Goal: Information Seeking & Learning: Learn about a topic

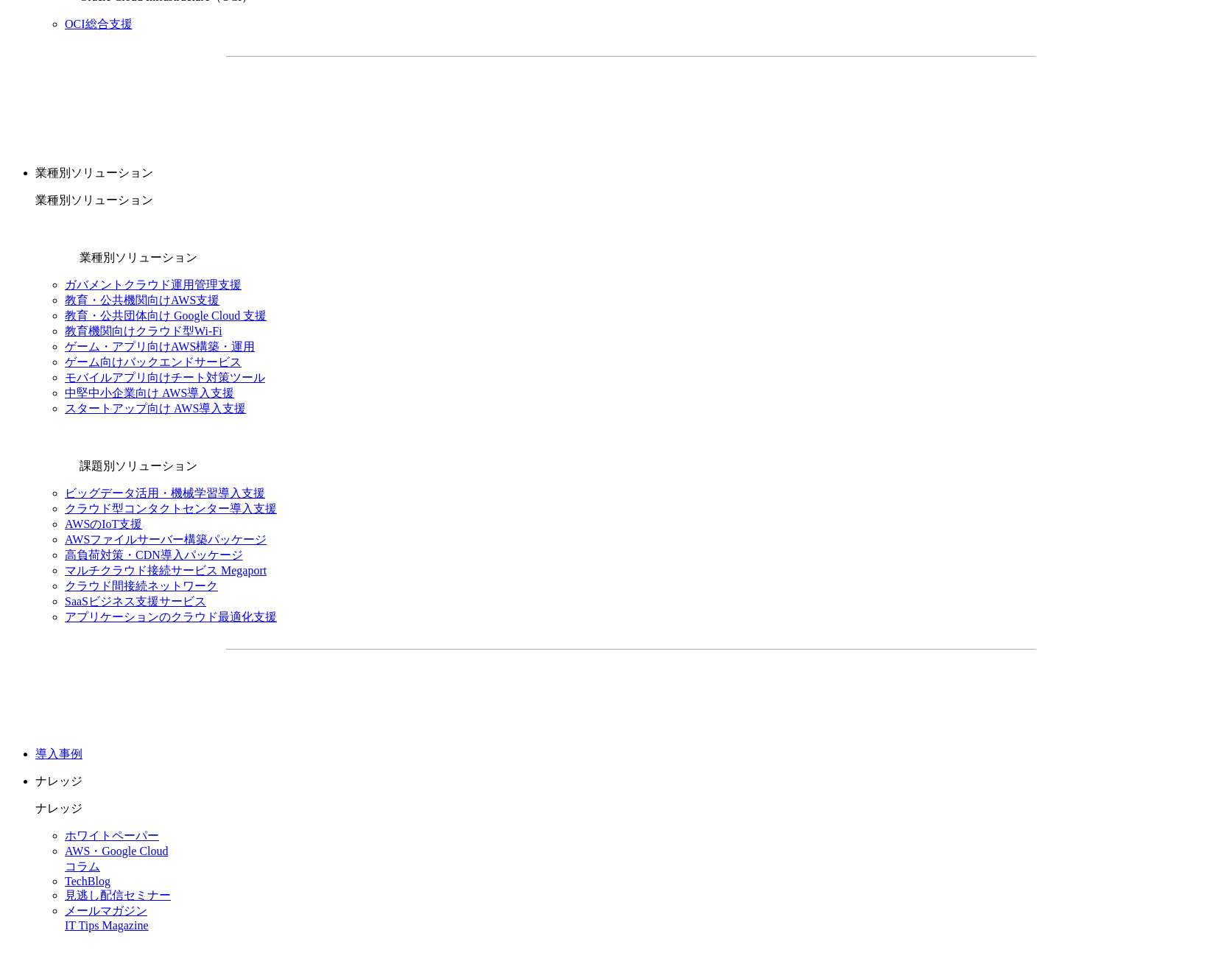
scroll to position [1521, 0]
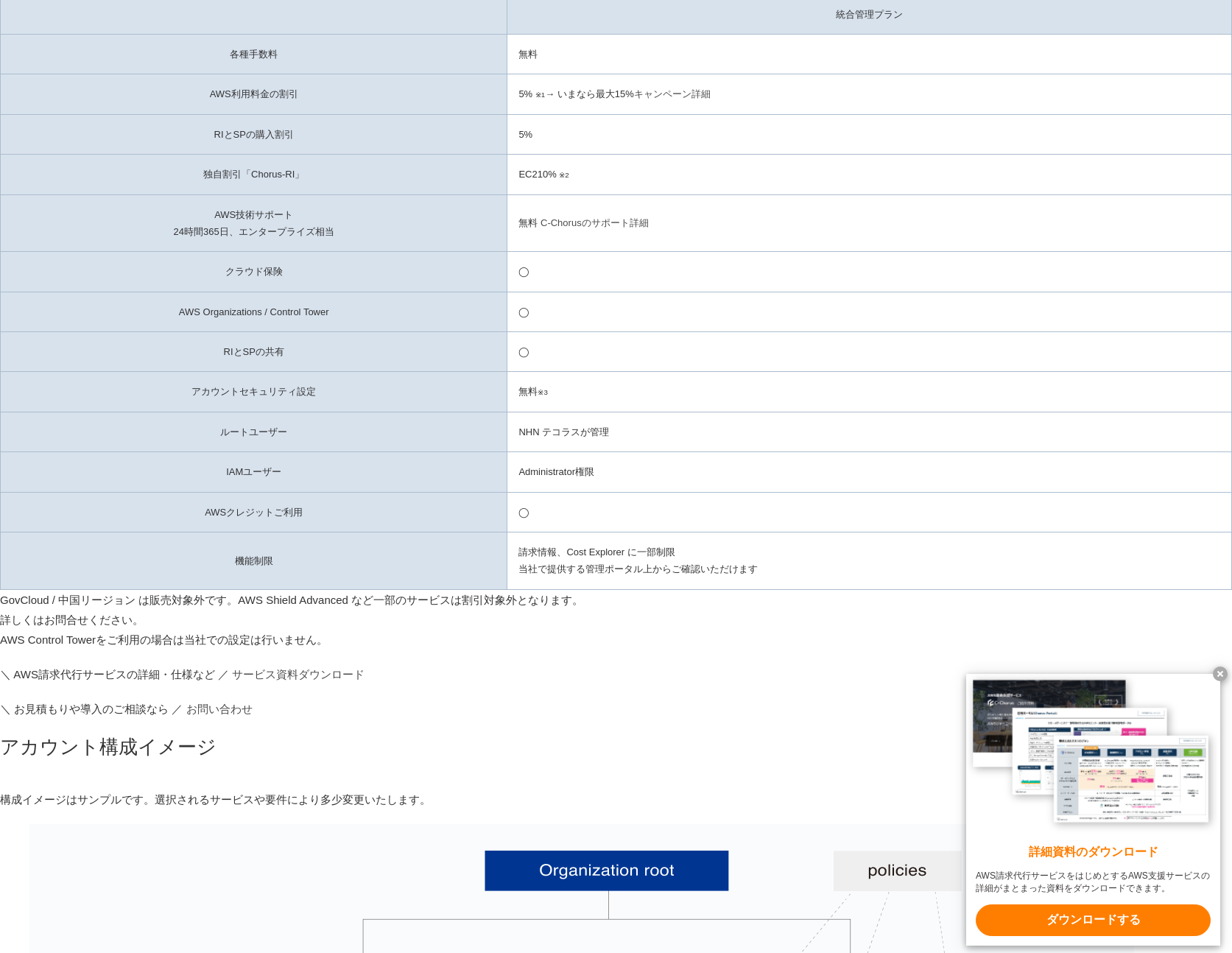
scroll to position [3921, 0]
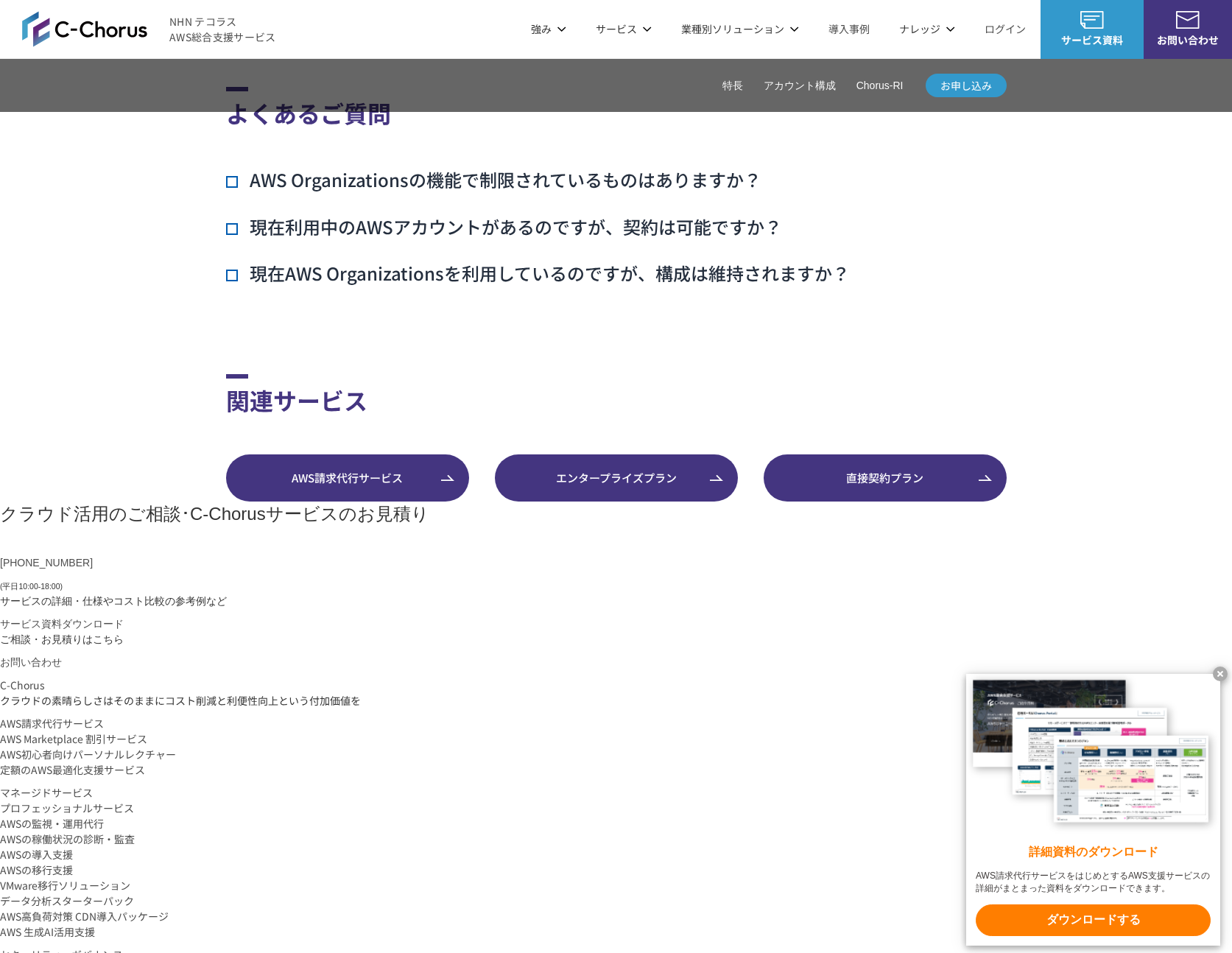
click at [242, 286] on h3 "現在AWS Organizationsを利用しているのですが、構成は維持されますか？" at bounding box center [538, 273] width 624 height 25
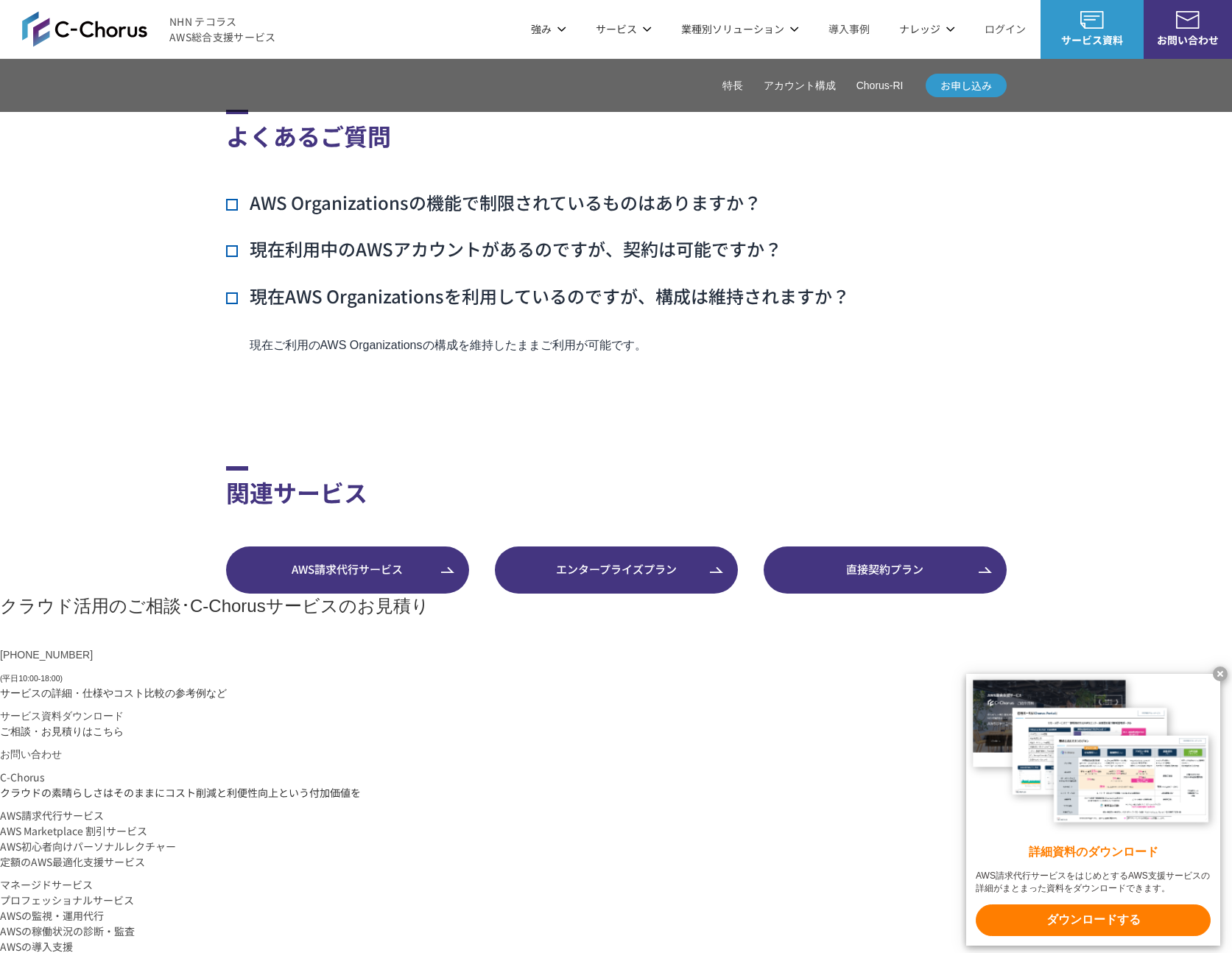
click at [241, 243] on h3 "現在利用中のAWSアカウントがあるのですが、契約は可能ですか？" at bounding box center [504, 249] width 556 height 25
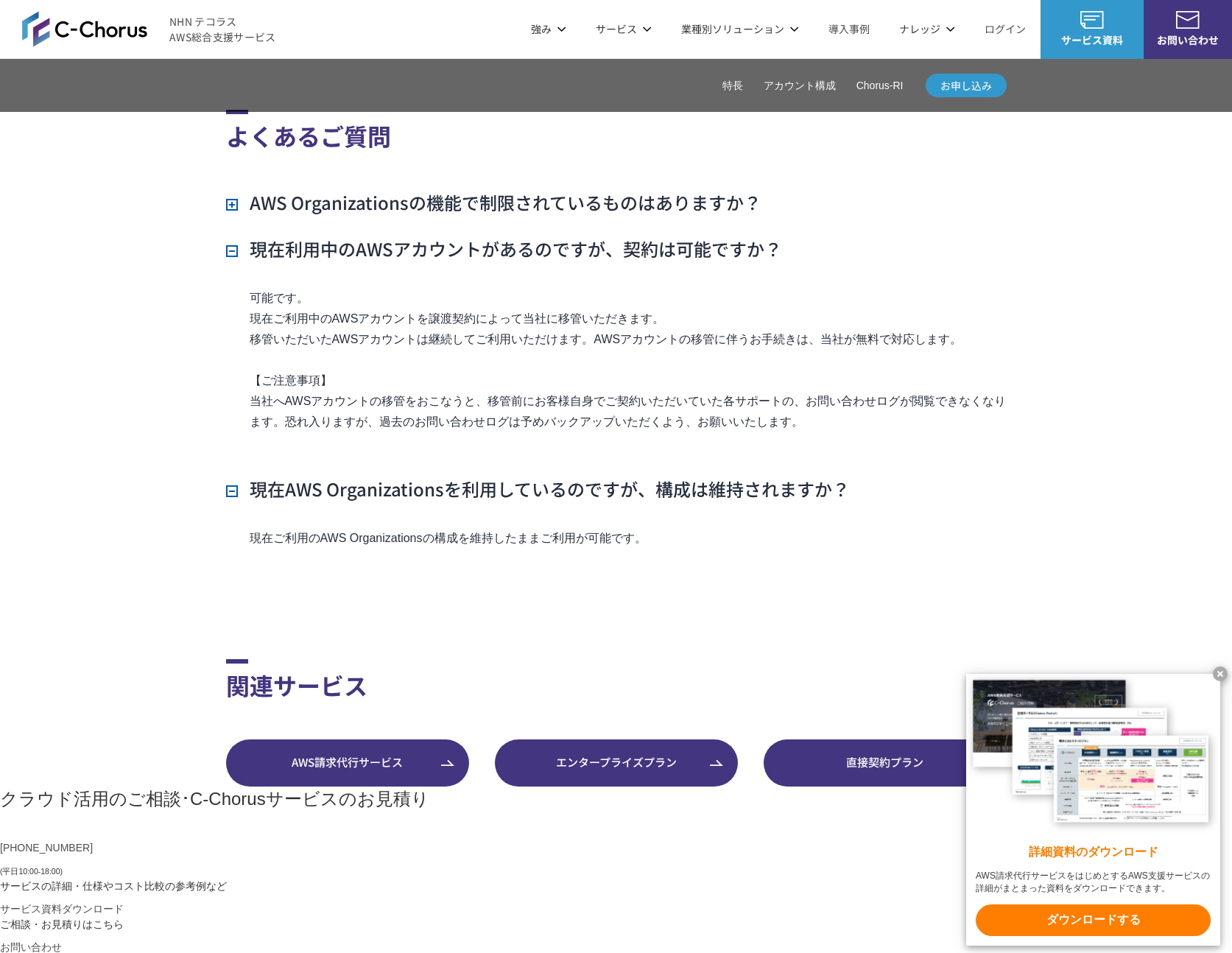
click at [240, 199] on h3 "AWS Organizationsの機能で制限されているものはありますか？" at bounding box center [494, 202] width 536 height 25
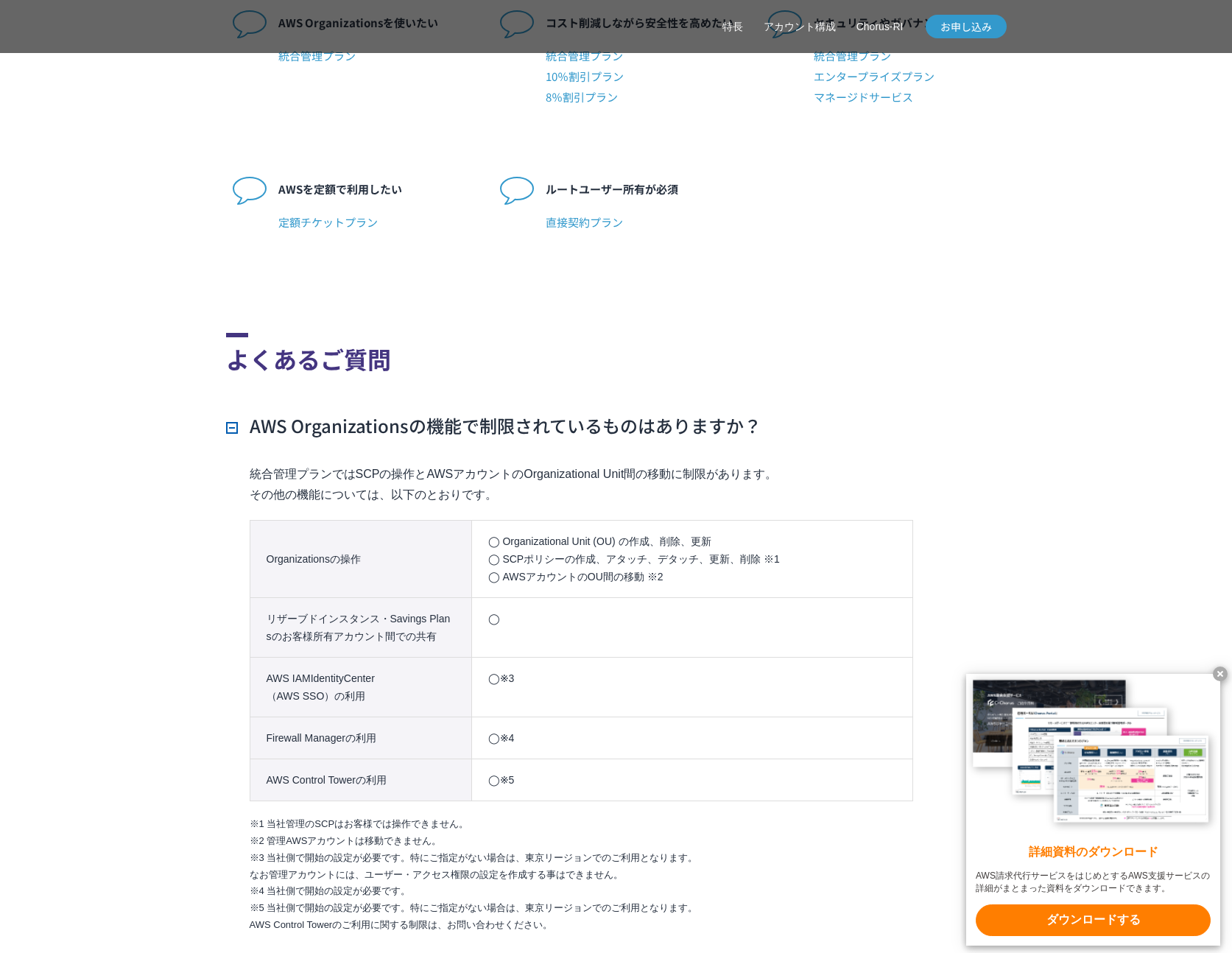
scroll to position [3741, 0]
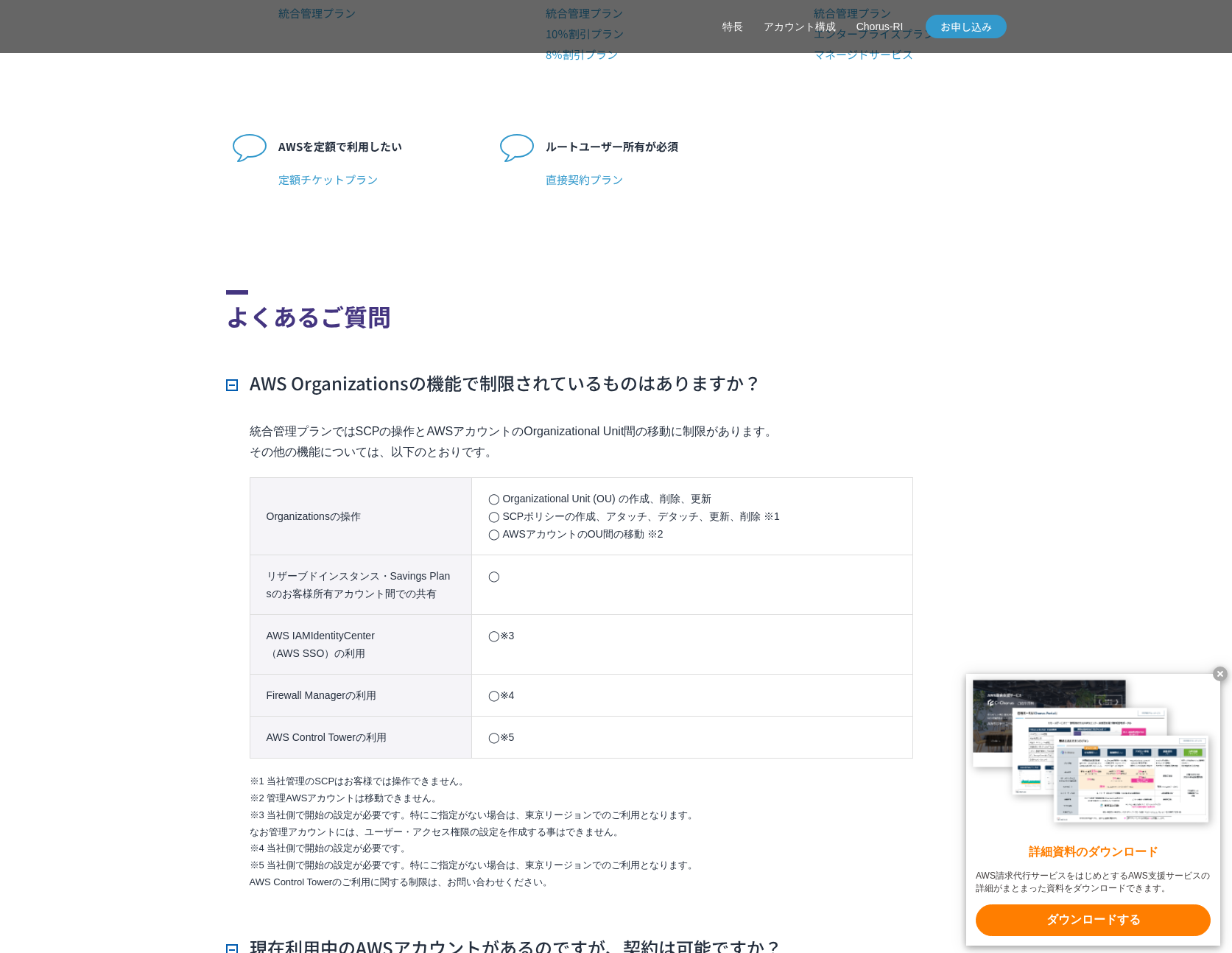
click at [274, 383] on h3 "AWS Organizationsの機能で制限されているものはありますか？" at bounding box center [494, 383] width 536 height 25
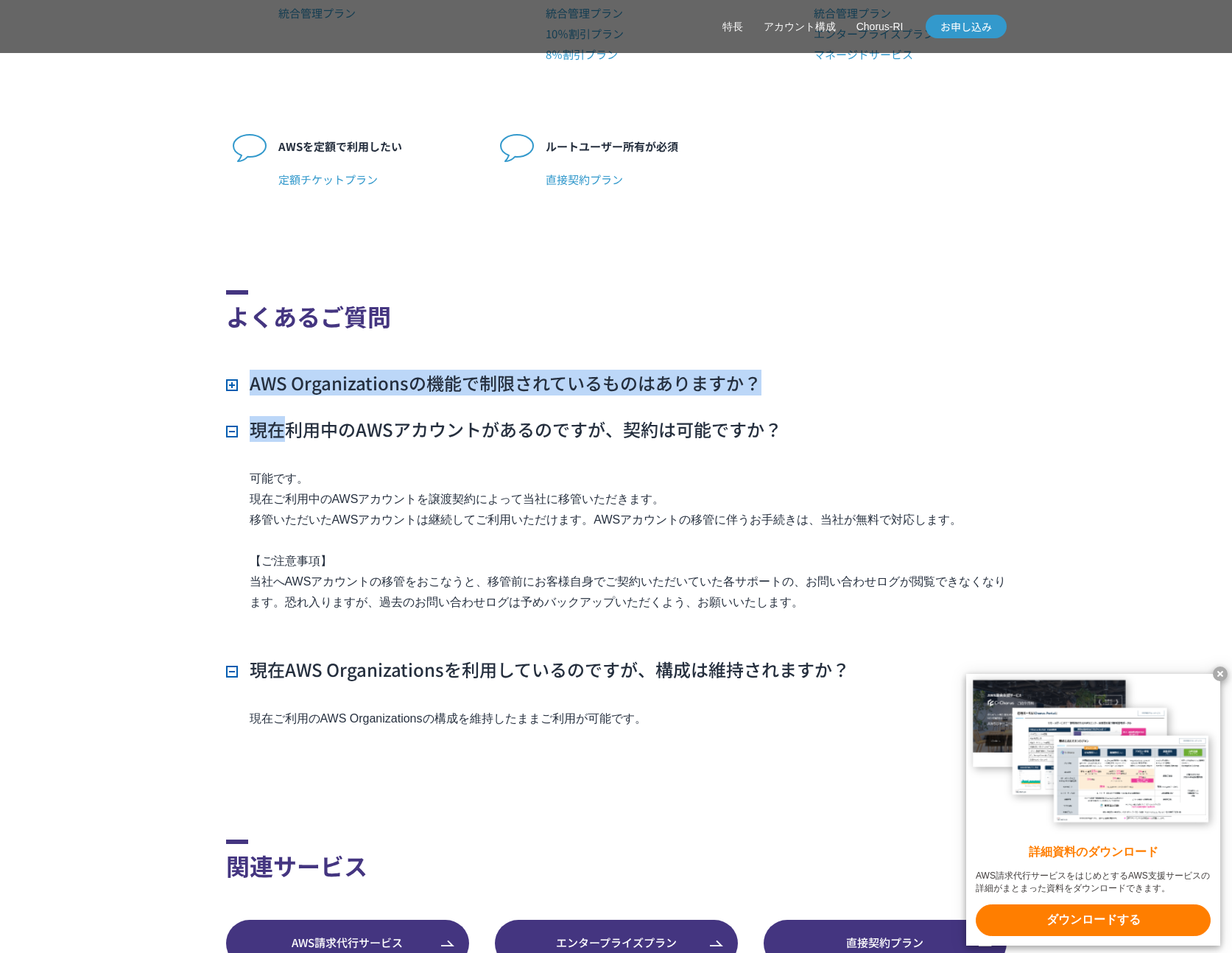
drag, startPoint x: 274, startPoint y: 383, endPoint x: 661, endPoint y: 397, distance: 387.3
click at [661, 397] on ul "AWS Organizationsの機能で制限されているものはありますか？ 統合管理プランではSCPの操作とAWSアカウントのOrganizational U…" at bounding box center [616, 561] width 781 height 381
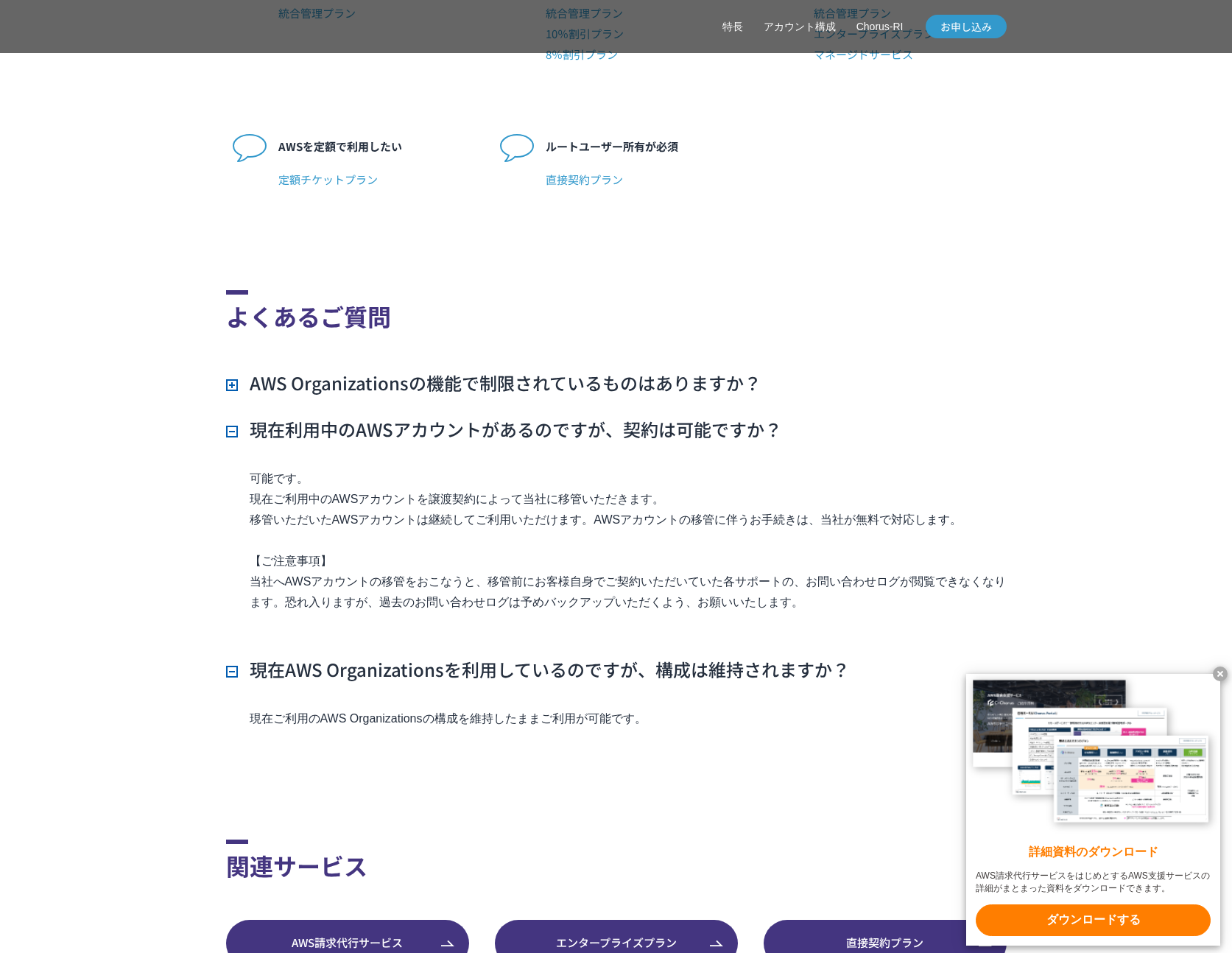
click at [232, 392] on h3 "AWS Organizationsの機能で制限されているものはありますか？" at bounding box center [494, 383] width 536 height 25
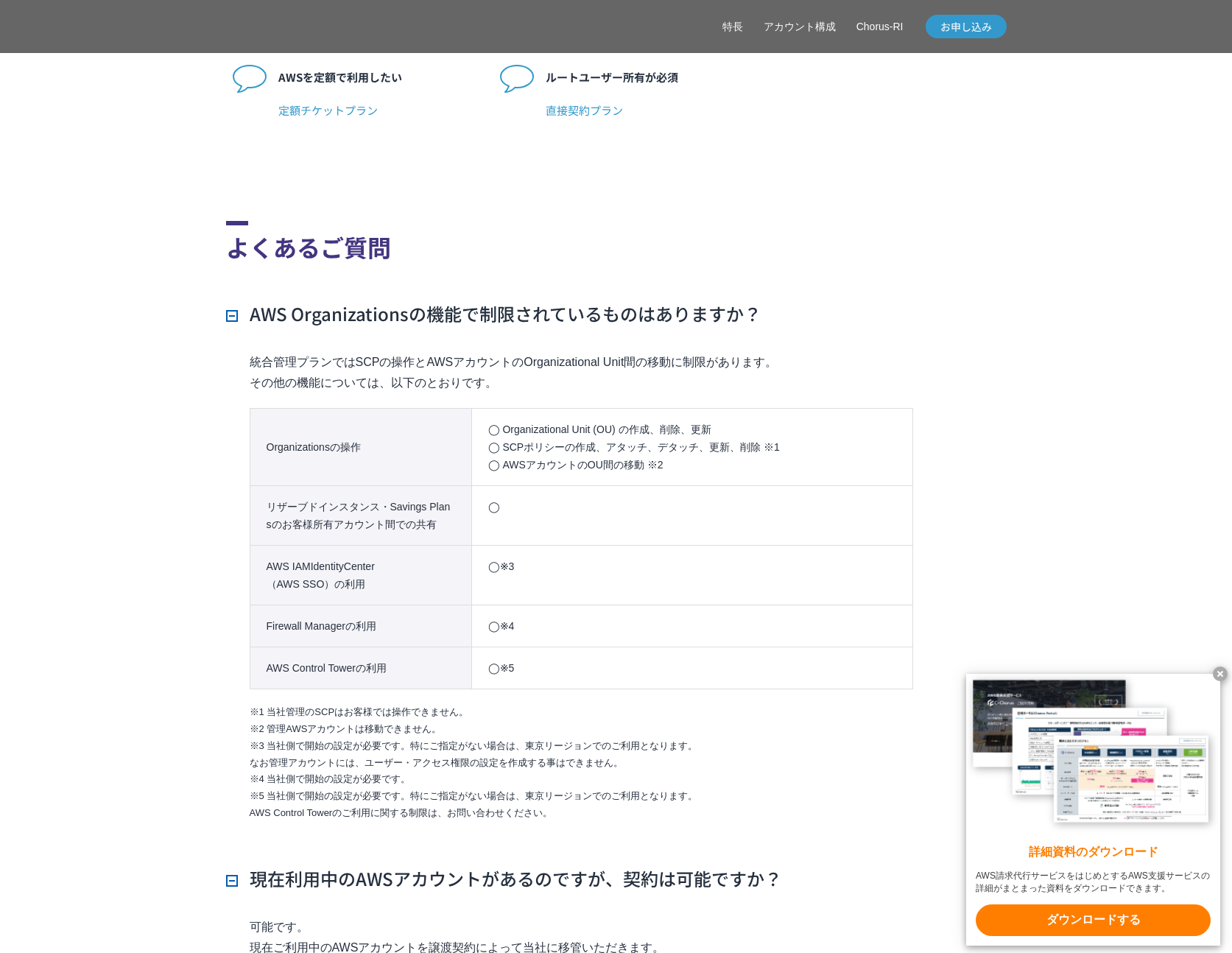
scroll to position [3814, 0]
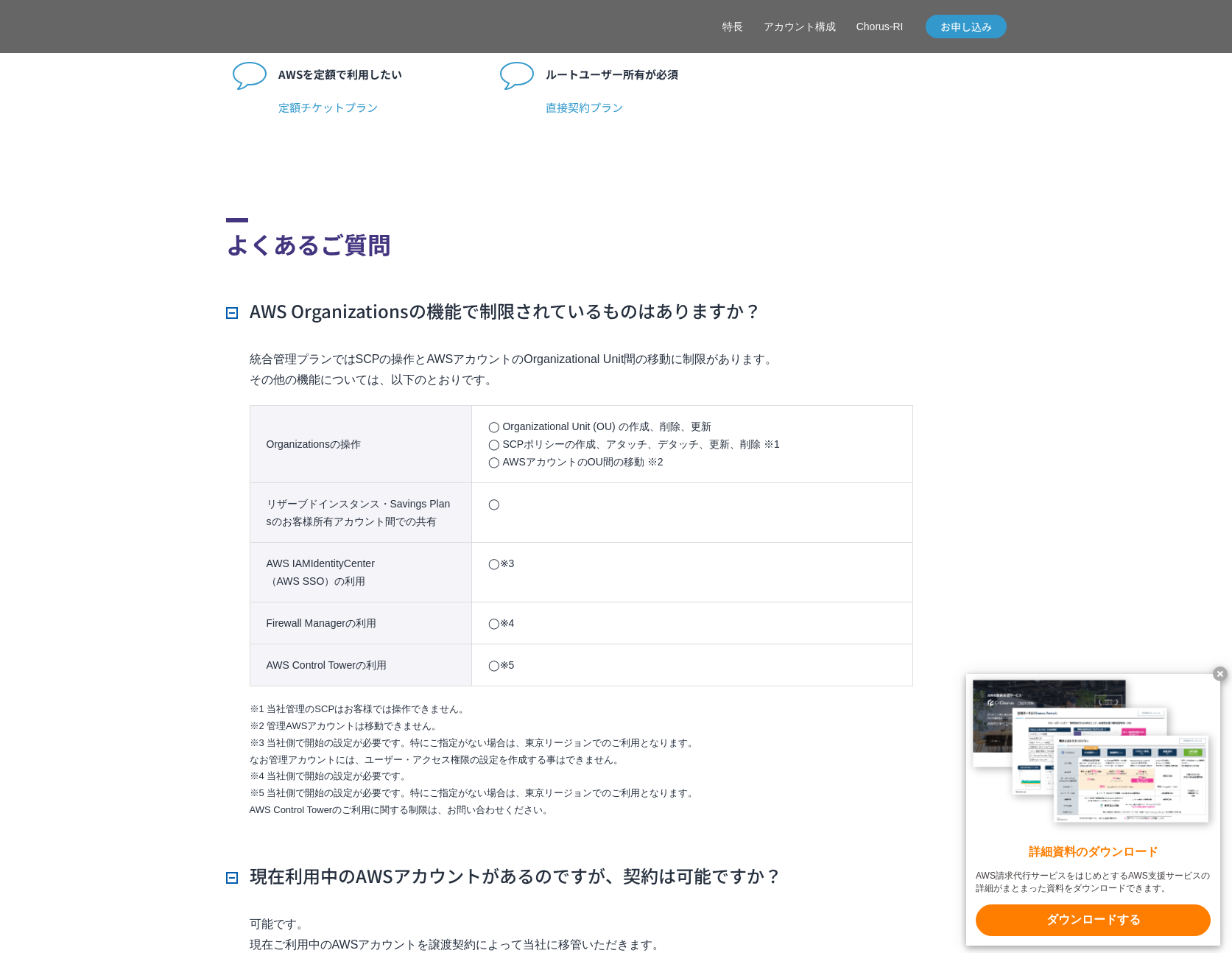
click at [324, 415] on th "Organizationsの操作" at bounding box center [361, 444] width 222 height 78
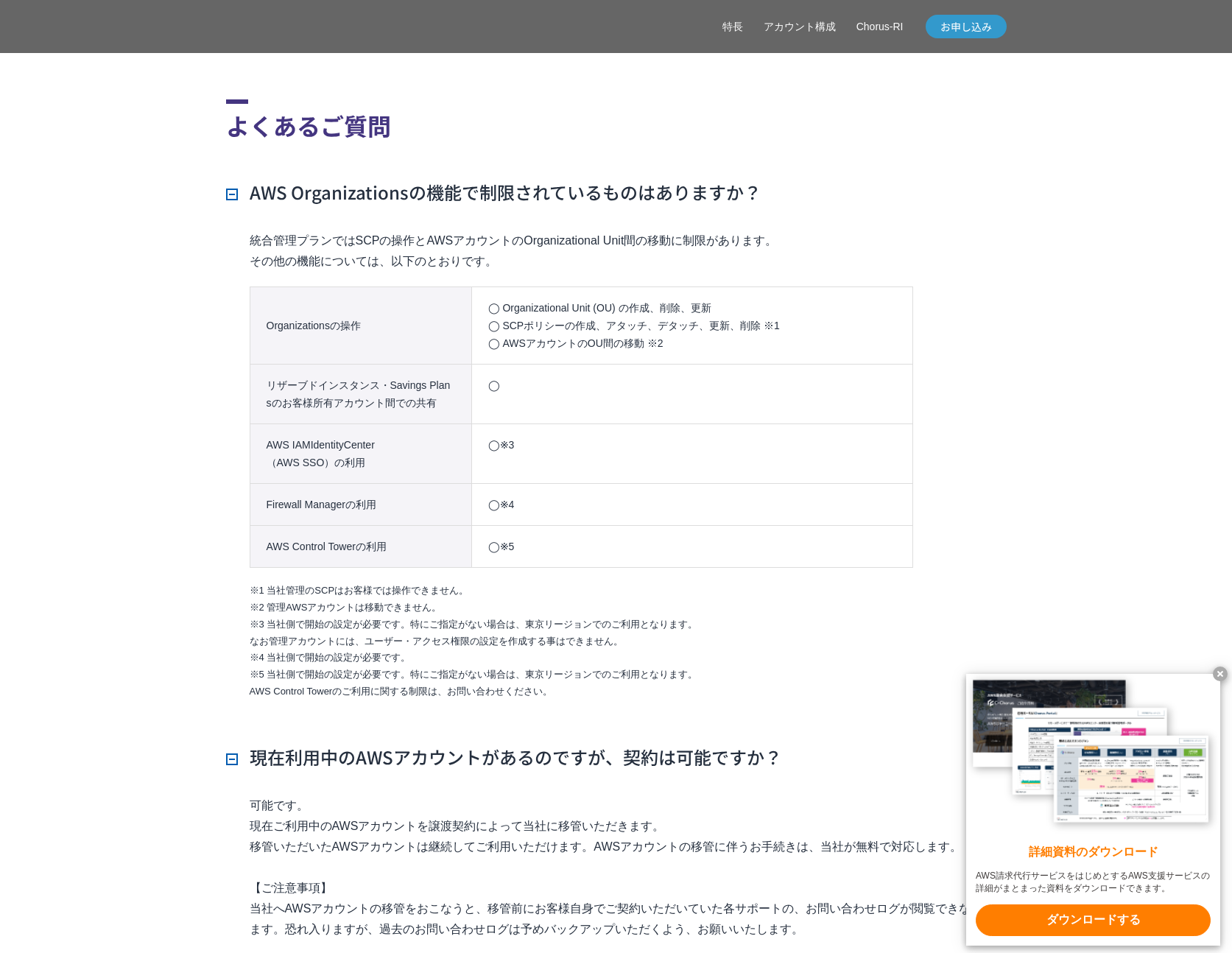
scroll to position [3935, 0]
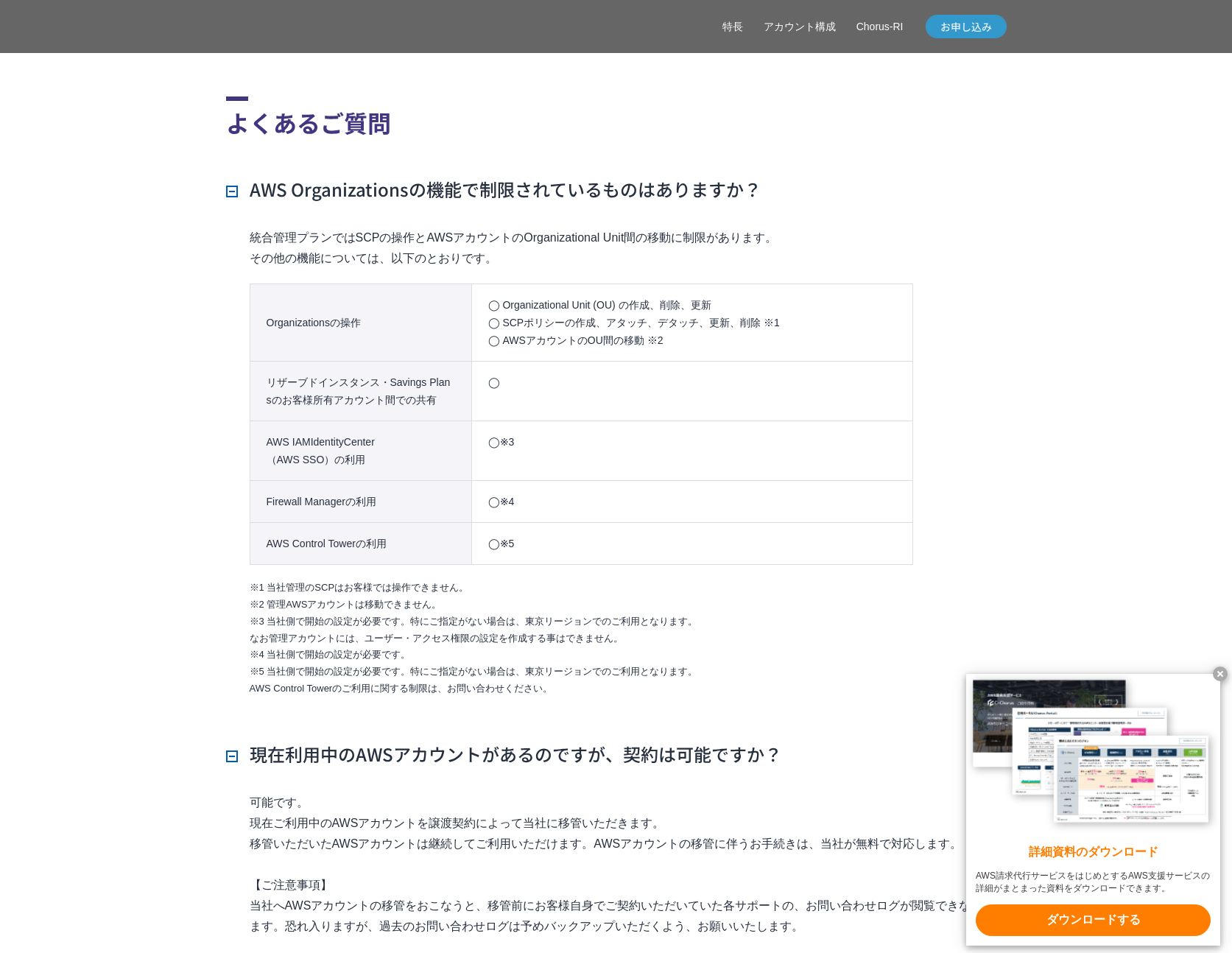
drag, startPoint x: 673, startPoint y: 346, endPoint x: 476, endPoint y: 323, distance: 198.3
click at [476, 323] on td "◯ Organizational Unit (OU) の作成、削除、更新 ◯ SCPポリシーの作成、アタッチ、デタッチ、更新、削除 ※1 ◯ AWSアカウント…" at bounding box center [692, 323] width 441 height 78
click at [437, 316] on th "Organizationsの操作" at bounding box center [361, 323] width 222 height 78
drag, startPoint x: 510, startPoint y: 302, endPoint x: 743, endPoint y: 307, distance: 233.1
click at [743, 307] on td "◯ Organizational Unit (OU) の作成、削除、更新 ◯ SCPポリシーの作成、アタッチ、デタッチ、更新、削除 ※1 ◯ AWSアカウント…" at bounding box center [692, 323] width 441 height 78
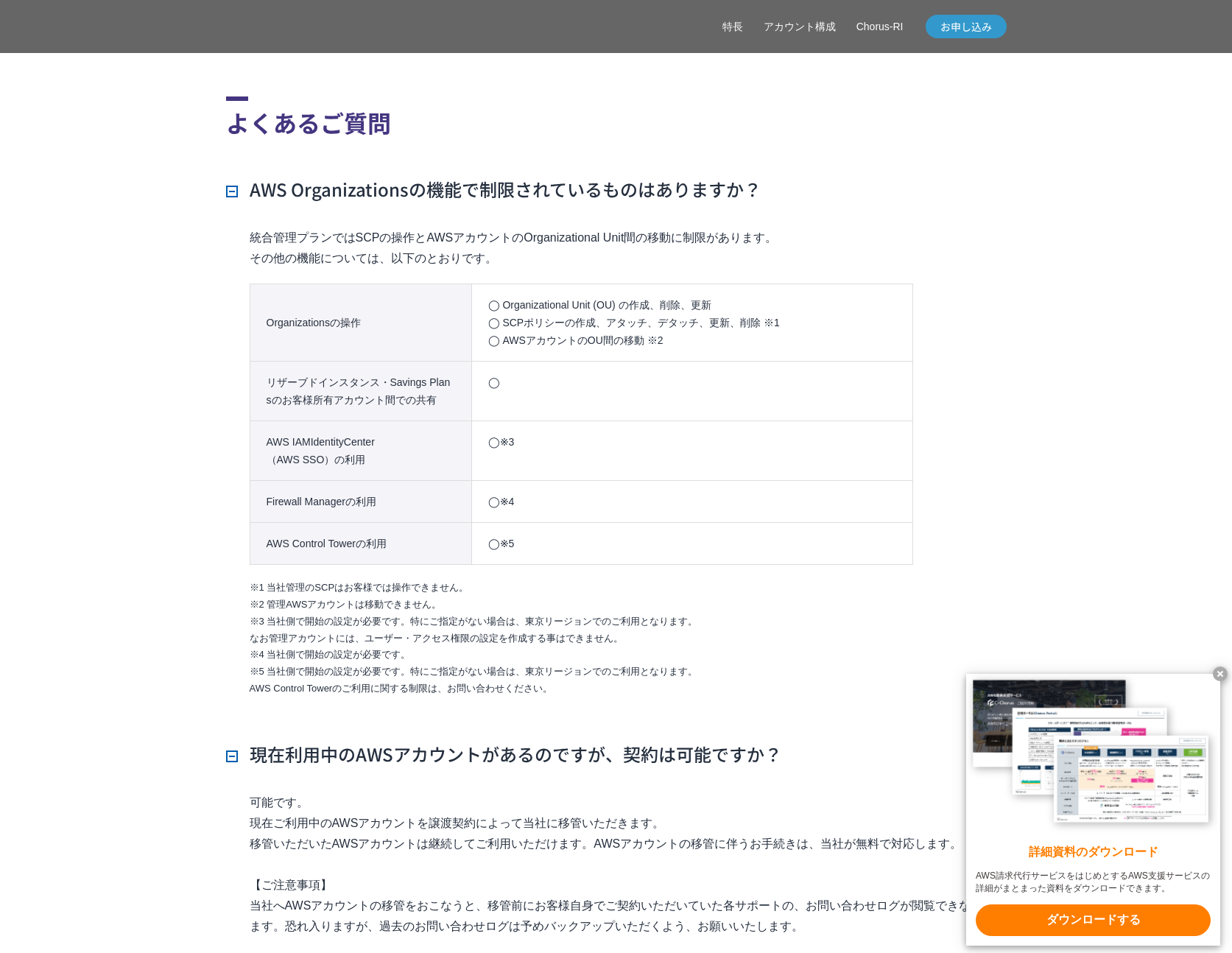
click at [639, 345] on td "◯ Organizational Unit (OU) の作成、削除、更新 ◯ SCPポリシーの作成、アタッチ、デタッチ、更新、削除 ※1 ◯ AWSアカウント…" at bounding box center [692, 323] width 441 height 78
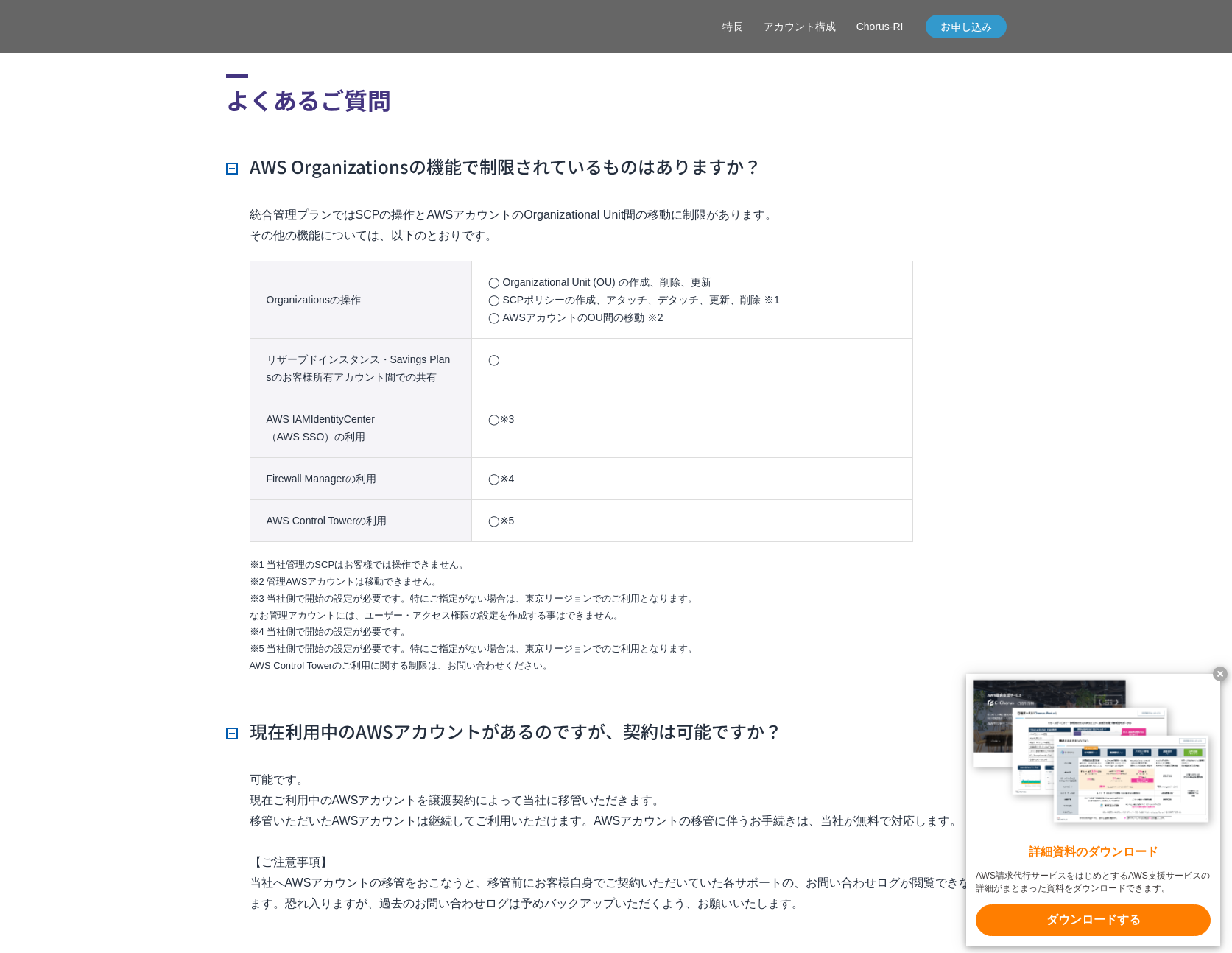
scroll to position [3990, 0]
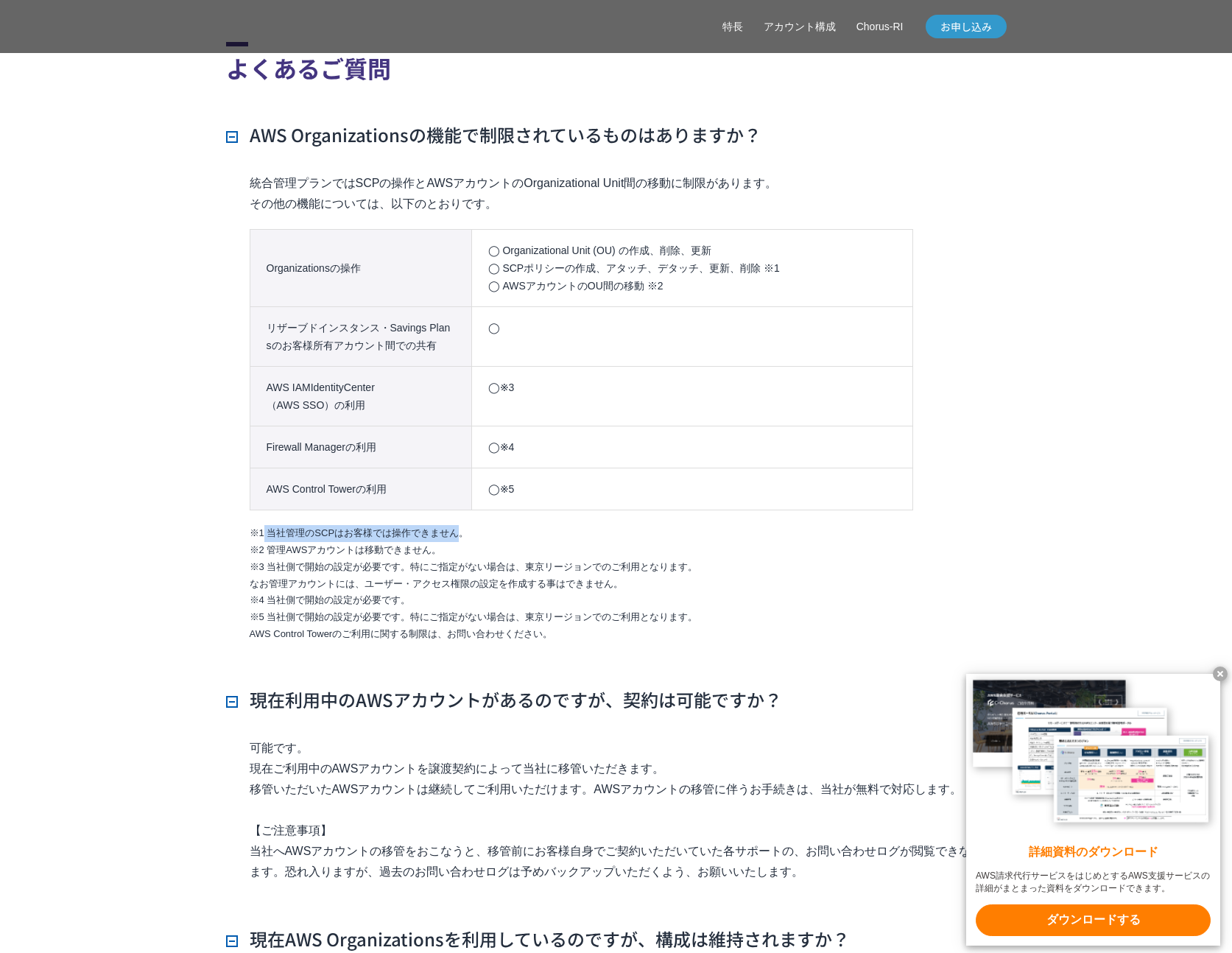
drag, startPoint x: 264, startPoint y: 533, endPoint x: 466, endPoint y: 533, distance: 202.0
click at [466, 533] on li "※1 当社管理のSCPはお客様では操作できません。" at bounding box center [628, 533] width 757 height 17
drag, startPoint x: 265, startPoint y: 544, endPoint x: 457, endPoint y: 544, distance: 192.0
click at [457, 544] on li "※2 管理AWSアカウントは移動できません。" at bounding box center [628, 551] width 757 height 17
drag, startPoint x: 263, startPoint y: 567, endPoint x: 499, endPoint y: 566, distance: 236.0
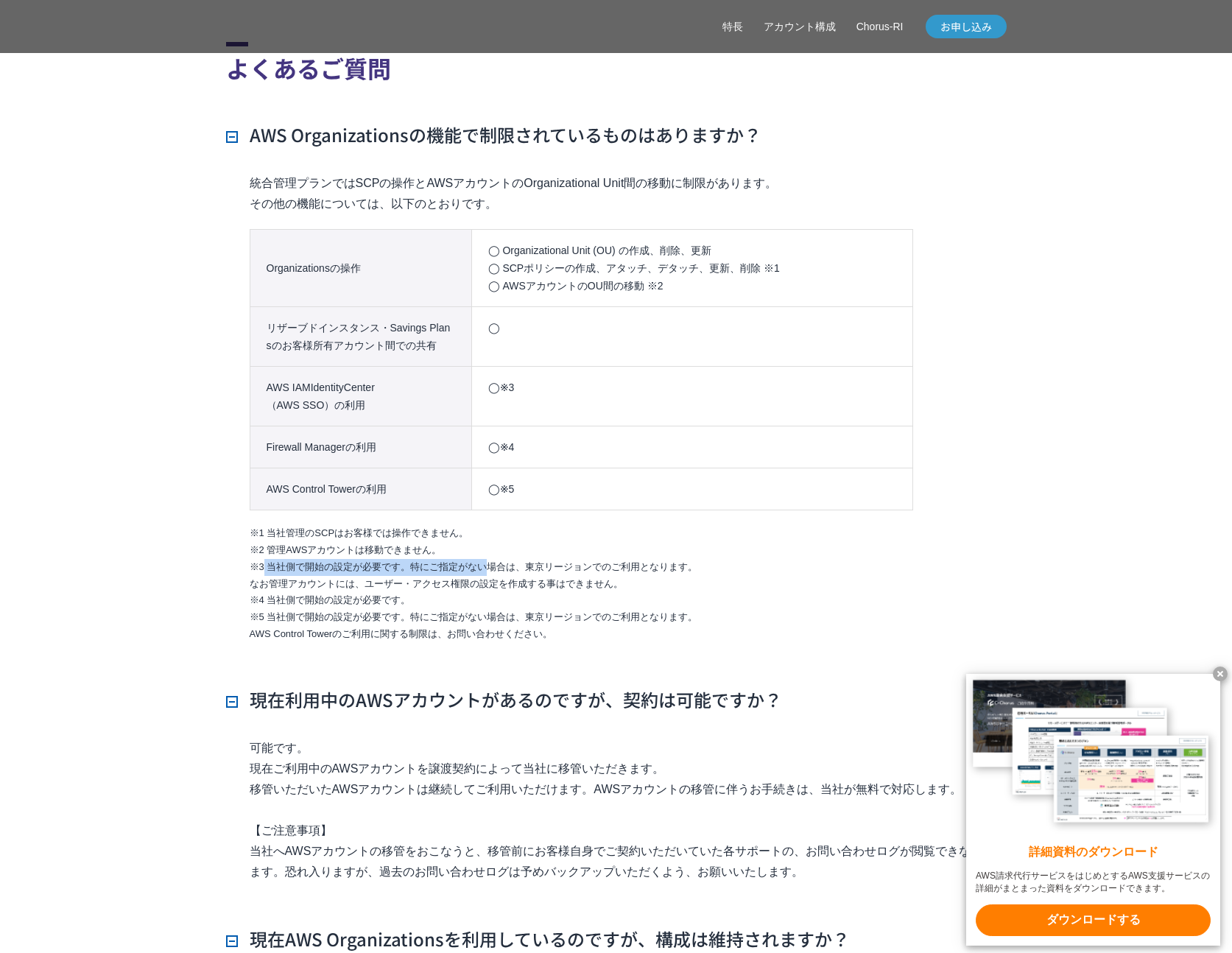
click at [499, 566] on li "※3 当社側で開始の設定が必要です。特にご指定がない場合は、東京リージョンでのご利用となります。 なお管理アカウントには、ユーザー・アクセス権限の設定を作成す…" at bounding box center [628, 576] width 757 height 34
click at [335, 378] on th "AWS IAMIdentityCenter （AWS SSO）の利用" at bounding box center [361, 396] width 222 height 60
drag, startPoint x: 271, startPoint y: 387, endPoint x: 533, endPoint y: 406, distance: 262.7
click at [533, 406] on tr "AWS IAMIdentityCenter （AWS SSO）の利用 ◯※3" at bounding box center [581, 396] width 663 height 60
click at [254, 573] on li "※3 当社側で開始の設定が必要です。特にご指定がない場合は、東京リージョンでのご利用となります。 なお管理アカウントには、ユーザー・アクセス権限の設定を作成す…" at bounding box center [628, 576] width 757 height 34
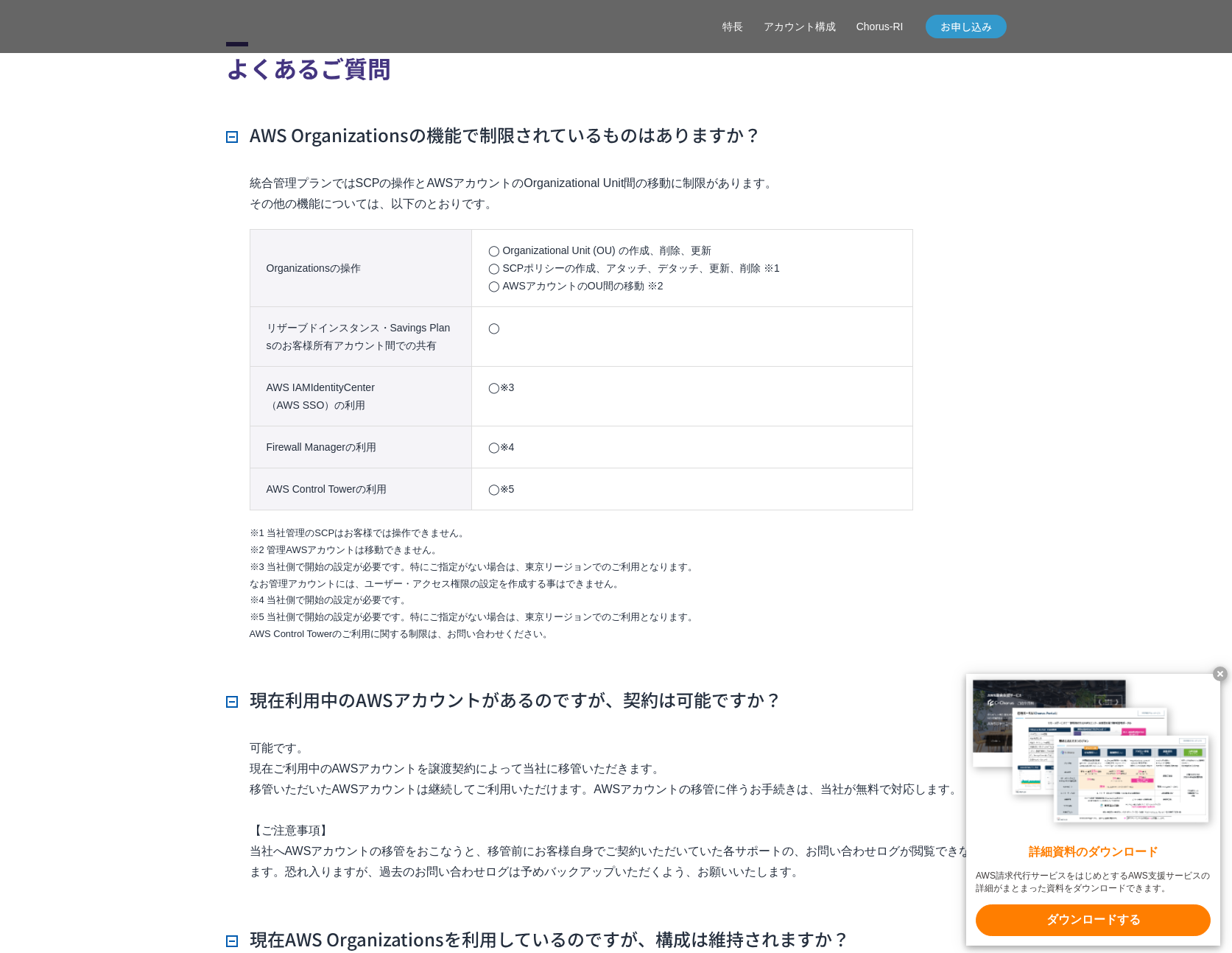
drag, startPoint x: 264, startPoint y: 566, endPoint x: 679, endPoint y: 580, distance: 415.2
click at [680, 580] on li "※3 当社側で開始の設定が必要です。特にご指定がない場合は、東京リージョンでのご利用となります。 なお管理アカウントには、ユーザー・アクセス権限の設定を作成す…" at bounding box center [628, 576] width 757 height 34
click at [647, 581] on li "※3 当社側で開始の設定が必要です。特にご指定がない場合は、東京リージョンでのご利用となります。 なお管理アカウントには、ユーザー・アクセス権限の設定を作成す…" at bounding box center [628, 576] width 757 height 34
drag, startPoint x: 628, startPoint y: 581, endPoint x: 247, endPoint y: 562, distance: 381.5
click at [247, 562] on div "統合管理プランではSCPの操作とAWSアカウントのOrganizational Unit間の移動に制限があります。 その他の機能については、以下のとおりです。…" at bounding box center [616, 419] width 781 height 492
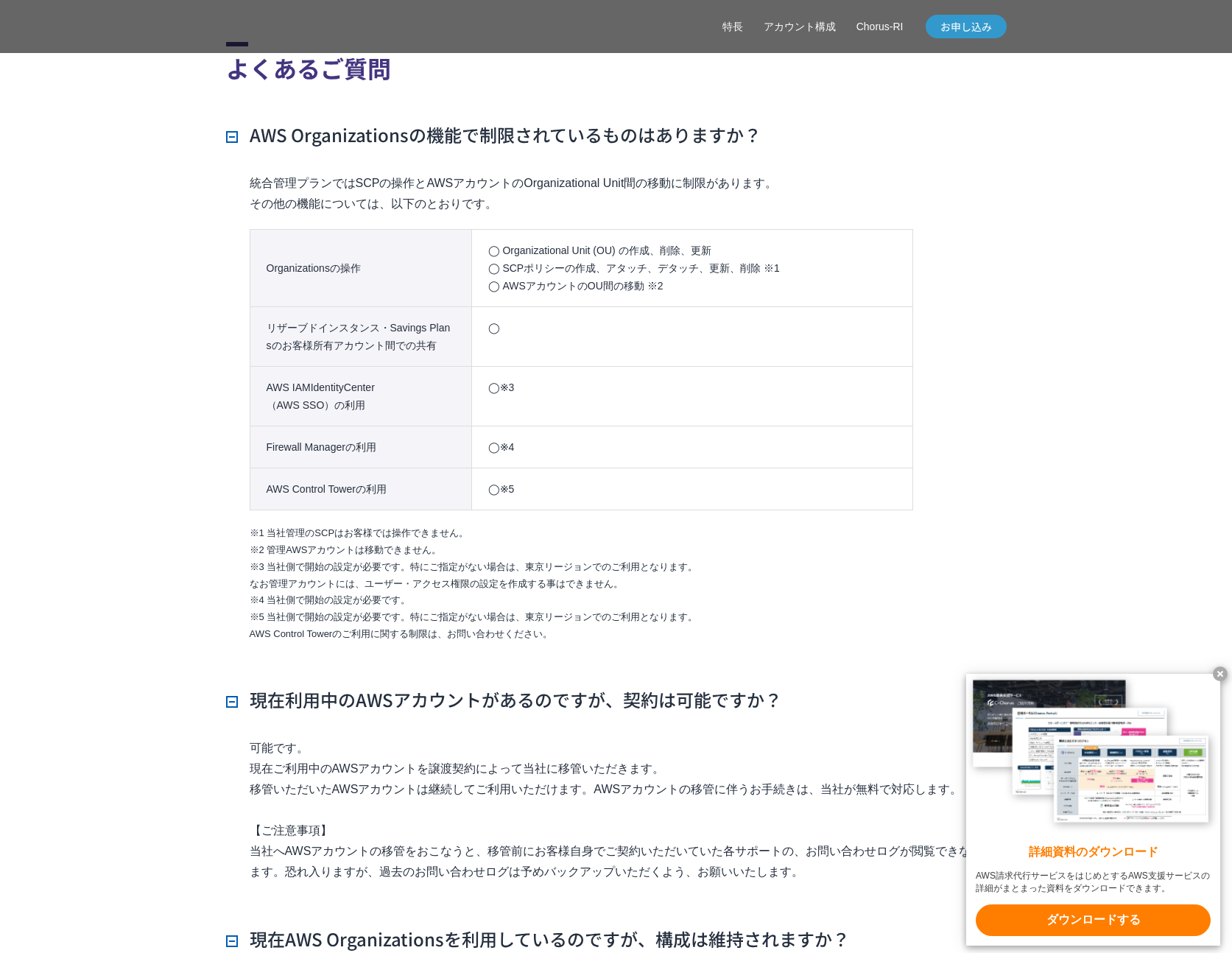
click at [253, 565] on li "※3 当社側で開始の設定が必要です。特にご指定がない場合は、東京リージョンでのご利用となります。 なお管理アカウントには、ユーザー・アクセス権限の設定を作成す…" at bounding box center [628, 576] width 757 height 34
drag, startPoint x: 252, startPoint y: 566, endPoint x: 641, endPoint y: 576, distance: 389.1
click at [642, 576] on li "※3 当社側で開始の設定が必要です。特にご指定がない場合は、東京リージョンでのご利用となります。 なお管理アカウントには、ユーザー・アクセス権限の設定を作成す…" at bounding box center [628, 576] width 757 height 34
click at [261, 453] on th "Firewall Managerの利用" at bounding box center [361, 447] width 222 height 42
drag, startPoint x: 258, startPoint y: 444, endPoint x: 551, endPoint y: 444, distance: 293.0
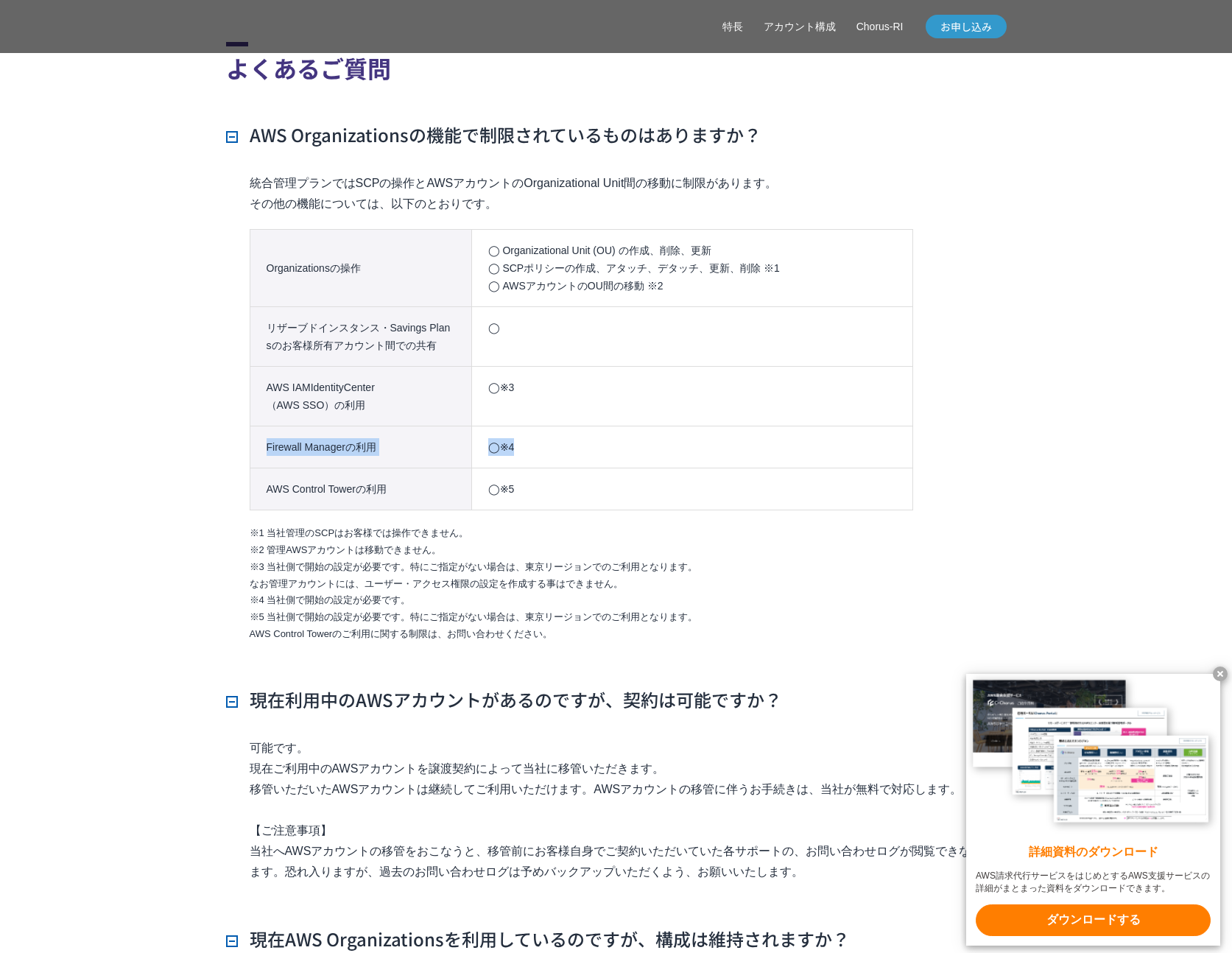
click at [552, 445] on tr "Firewall Managerの利用 ◯※4" at bounding box center [581, 447] width 663 height 42
click at [250, 599] on li "※4 当社側で開始の設定が必要です。" at bounding box center [628, 601] width 757 height 17
drag, startPoint x: 251, startPoint y: 599, endPoint x: 418, endPoint y: 596, distance: 167.0
click at [418, 596] on li "※4 当社側で開始の設定が必要です。" at bounding box center [628, 601] width 757 height 17
click at [428, 600] on li "※4 当社側で開始の設定が必要です。" at bounding box center [628, 601] width 757 height 17
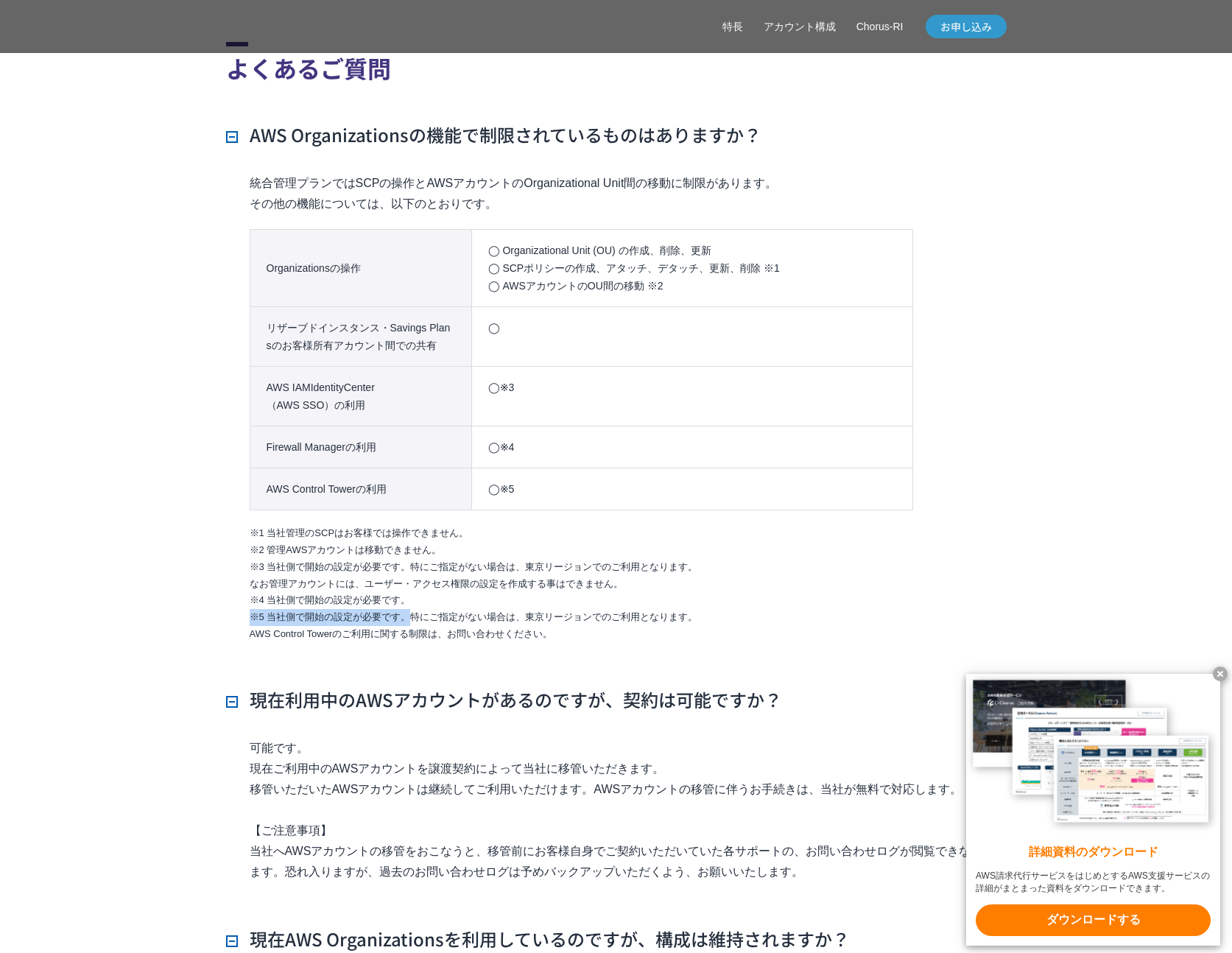
drag, startPoint x: 247, startPoint y: 618, endPoint x: 411, endPoint y: 610, distance: 164.2
click at [411, 610] on div "統合管理プランではSCPの操作とAWSアカウントのOrganizational Unit間の移動に制限があります。 その他の機能については、以下のとおりです。…" at bounding box center [616, 419] width 781 height 492
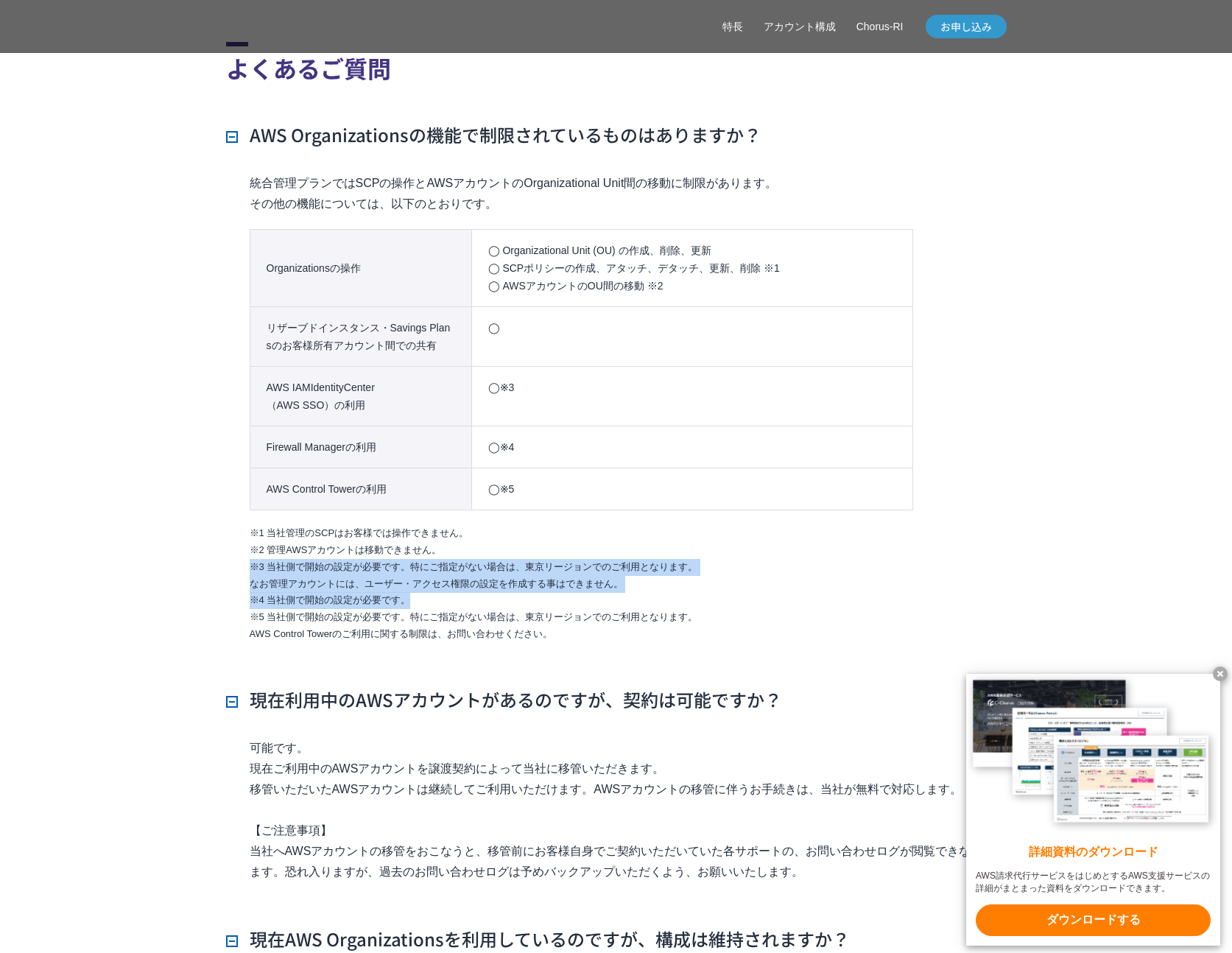
drag, startPoint x: 410, startPoint y: 594, endPoint x: 243, endPoint y: 569, distance: 168.9
click at [243, 569] on div "統合管理プランではSCPの操作とAWSアカウントのOrganizational Unit間の移動に制限があります。 その他の機能については、以下のとおりです。…" at bounding box center [616, 419] width 781 height 492
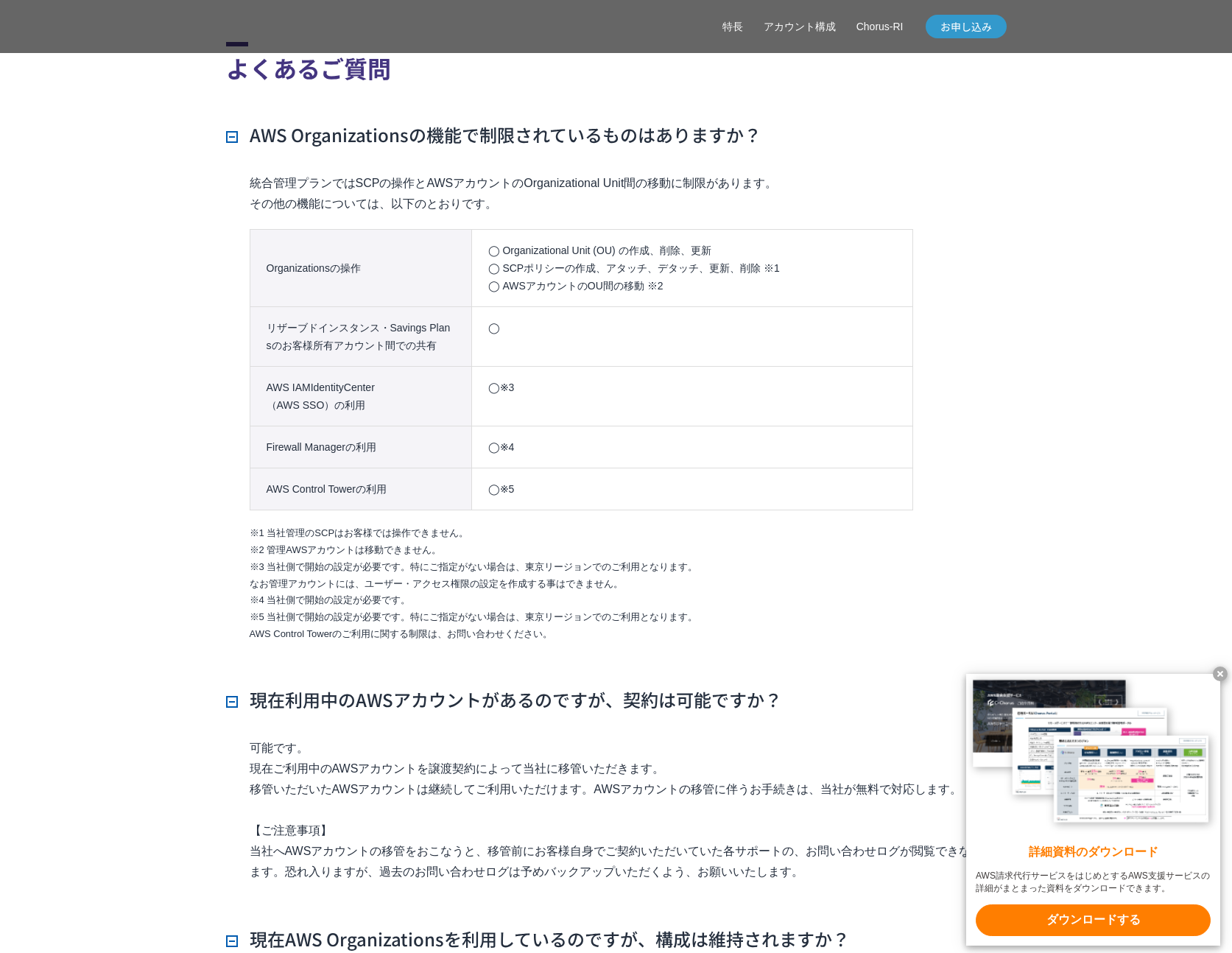
click at [704, 492] on td "◯※5" at bounding box center [692, 489] width 441 height 42
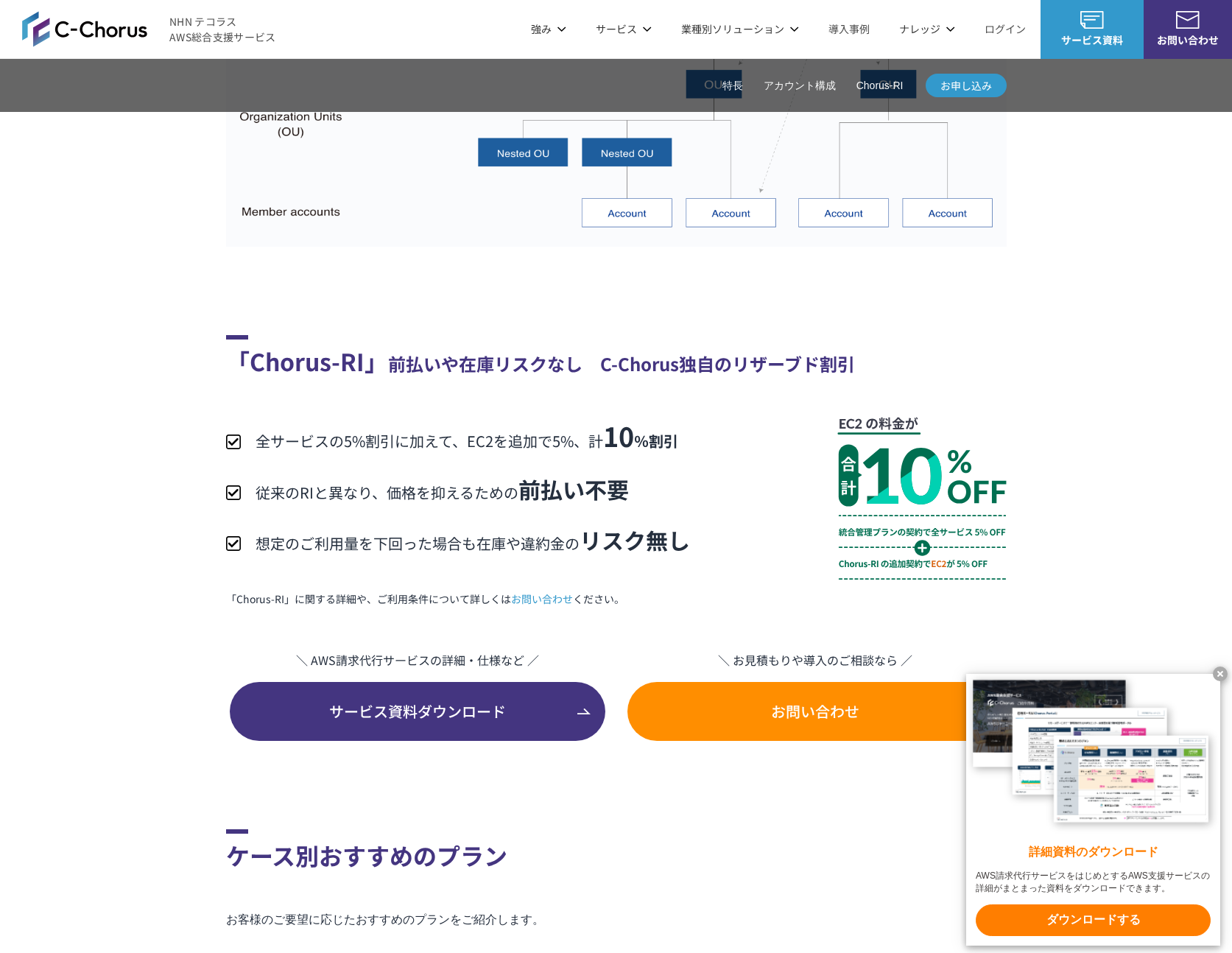
scroll to position [2726, 0]
